Goal: Transaction & Acquisition: Purchase product/service

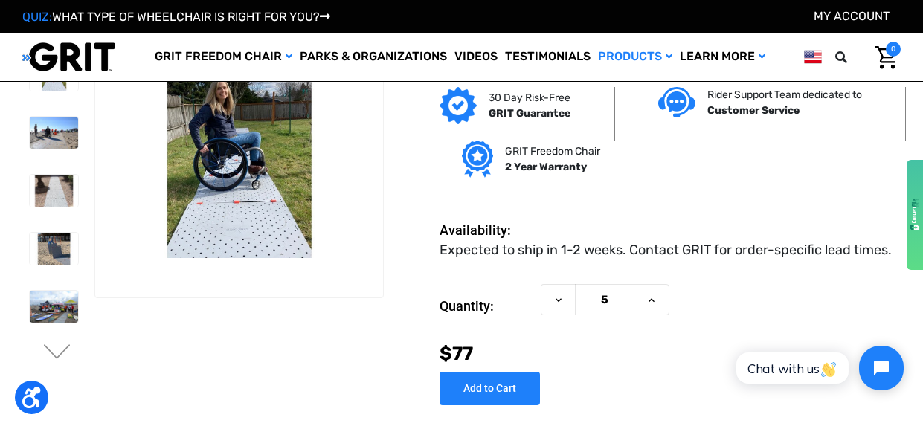
scroll to position [21, 0]
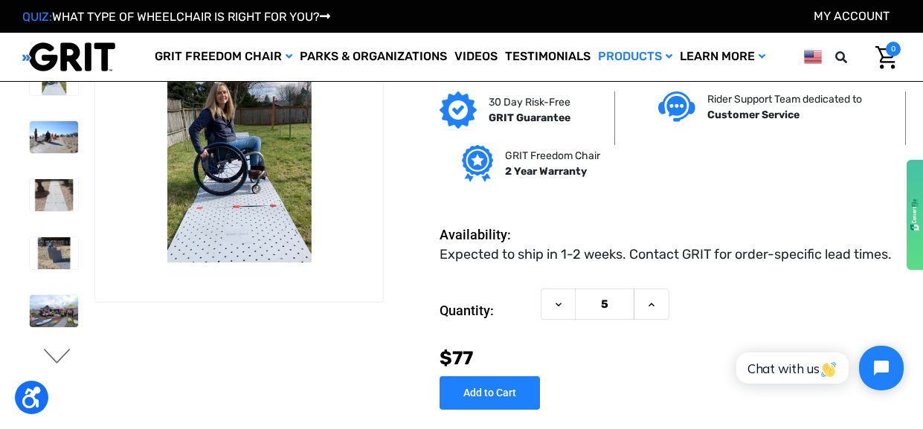
click at [54, 352] on button "Next" at bounding box center [57, 358] width 31 height 18
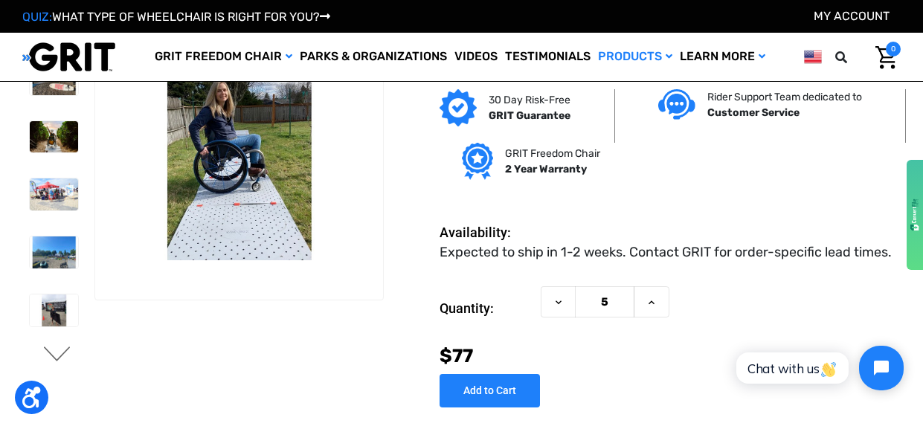
scroll to position [0, 0]
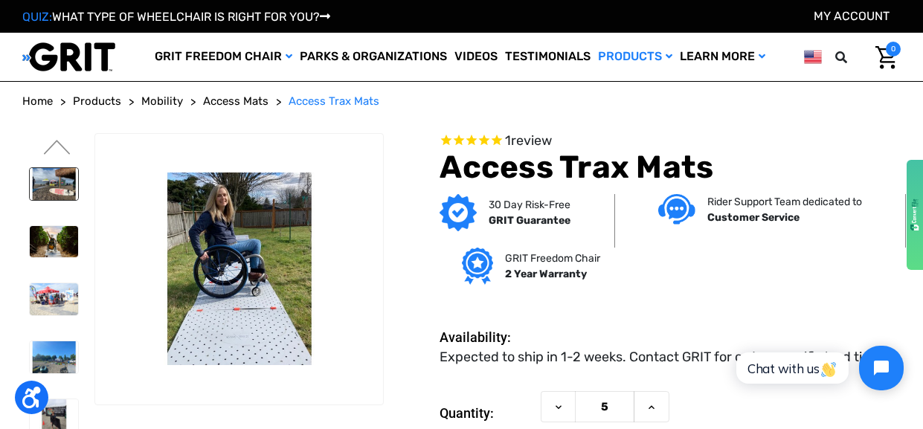
click at [57, 179] on img at bounding box center [54, 184] width 48 height 32
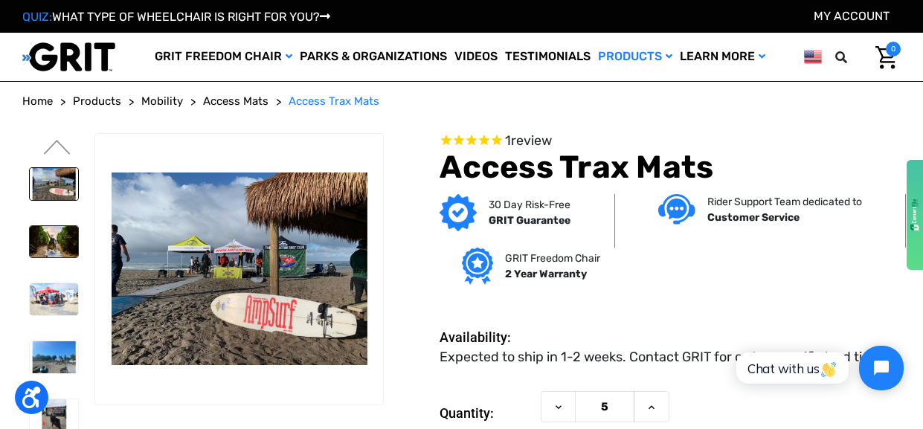
click at [57, 233] on img at bounding box center [54, 242] width 48 height 32
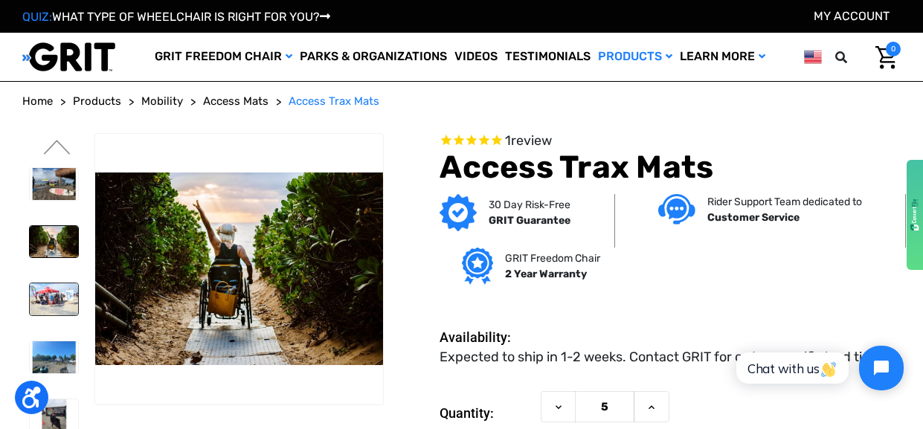
click at [59, 288] on img at bounding box center [54, 299] width 48 height 32
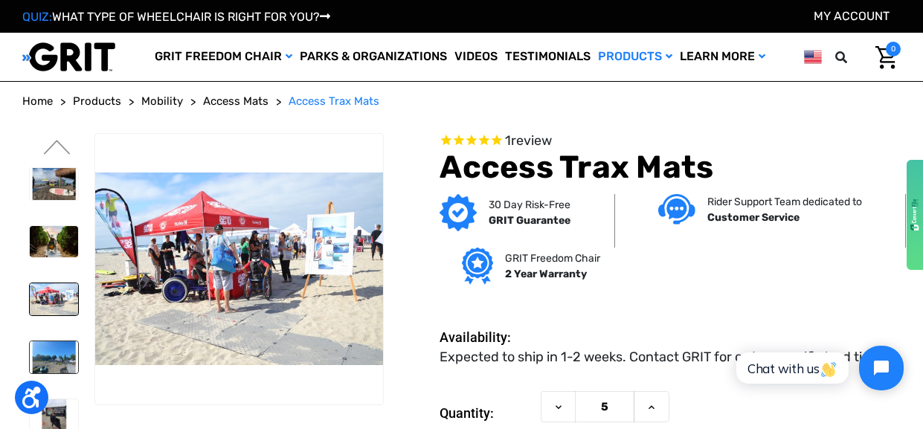
click at [56, 343] on img at bounding box center [54, 357] width 48 height 32
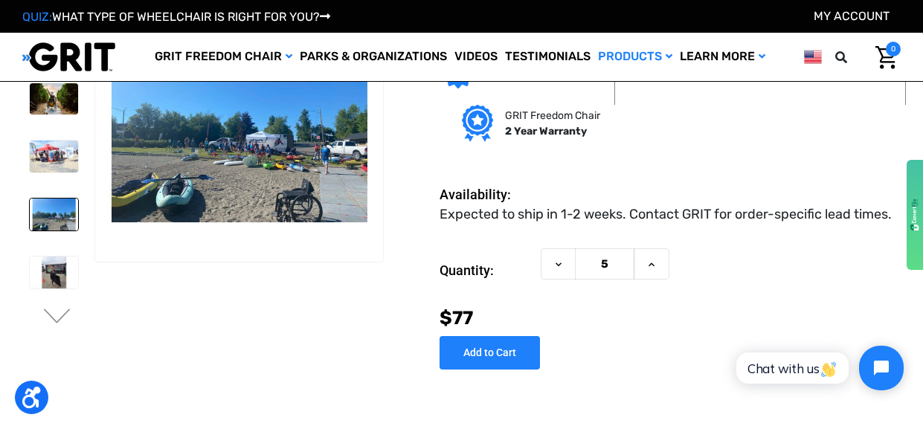
scroll to position [62, 0]
click at [56, 314] on button "Next" at bounding box center [57, 317] width 31 height 18
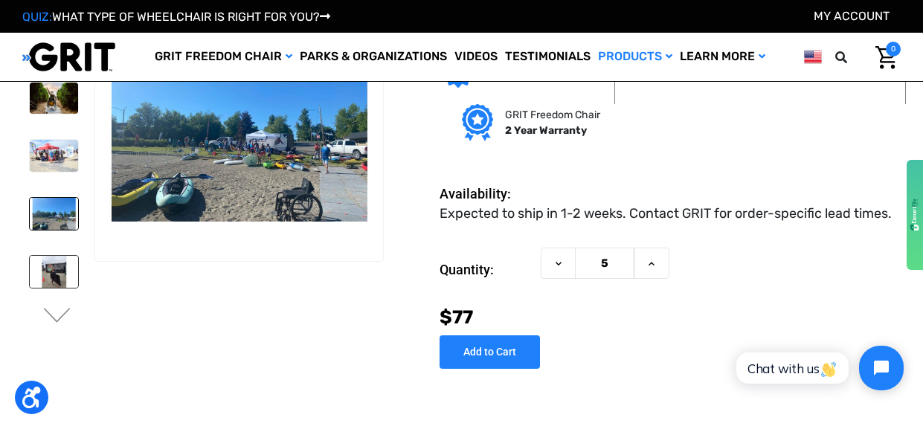
click at [60, 262] on img at bounding box center [54, 272] width 48 height 32
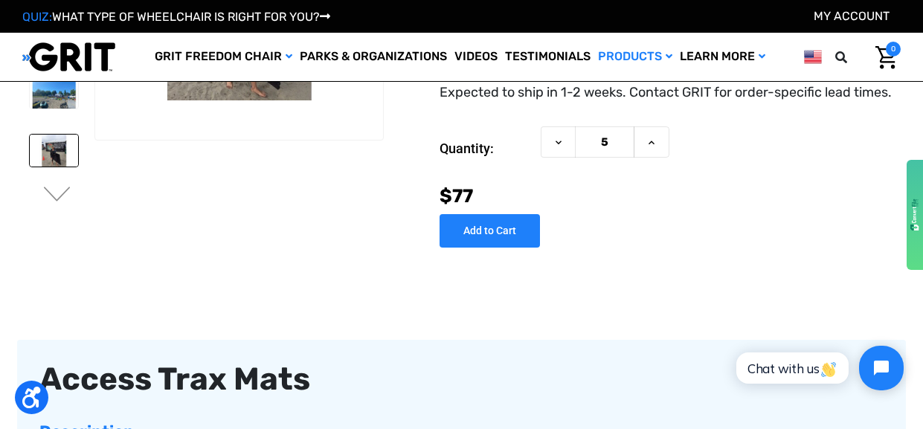
scroll to position [182, 0]
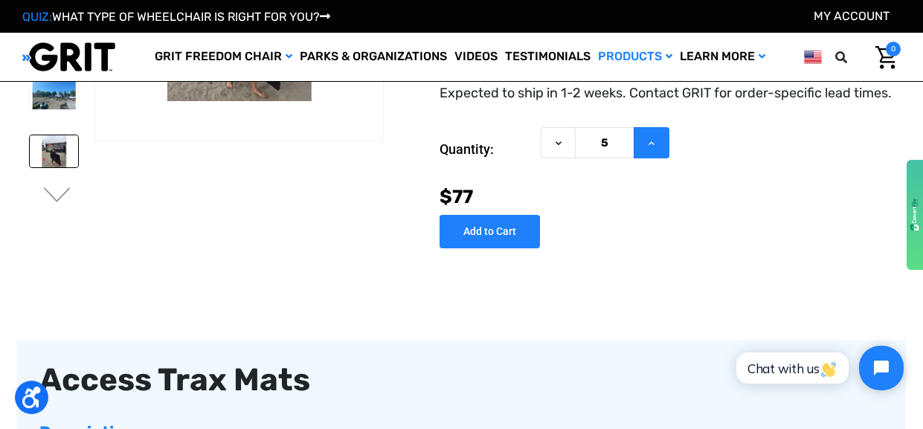
click at [645, 138] on icon at bounding box center [651, 144] width 12 height 12
click at [558, 140] on icon at bounding box center [559, 144] width 12 height 12
type input "5"
click at [550, 139] on button "Decrease Quantity of Access Trax Mats" at bounding box center [558, 143] width 35 height 32
click at [556, 141] on use at bounding box center [558, 143] width 6 height 4
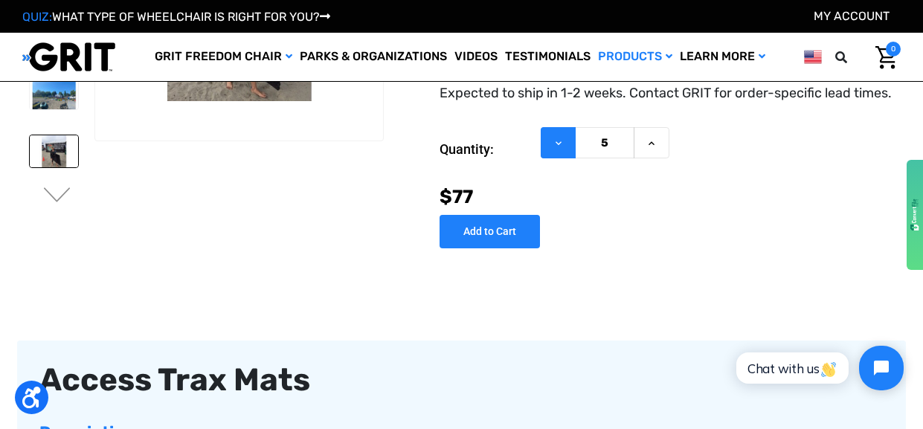
click at [556, 143] on icon at bounding box center [559, 144] width 12 height 12
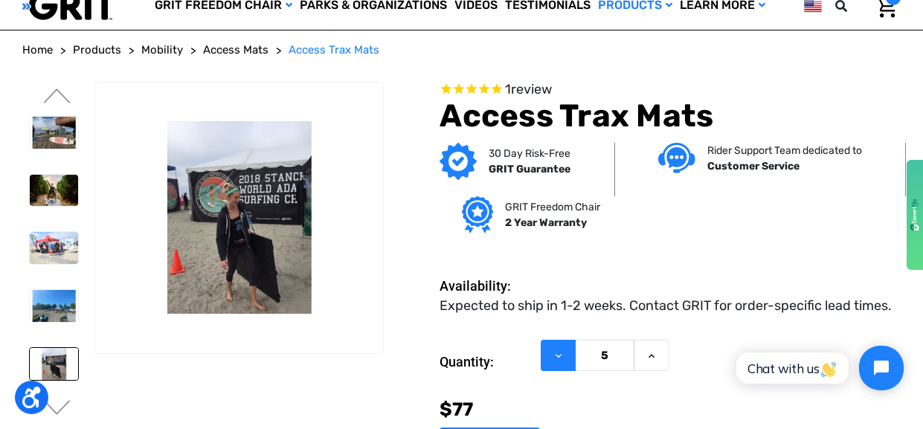
scroll to position [0, 0]
